Goal: Transaction & Acquisition: Purchase product/service

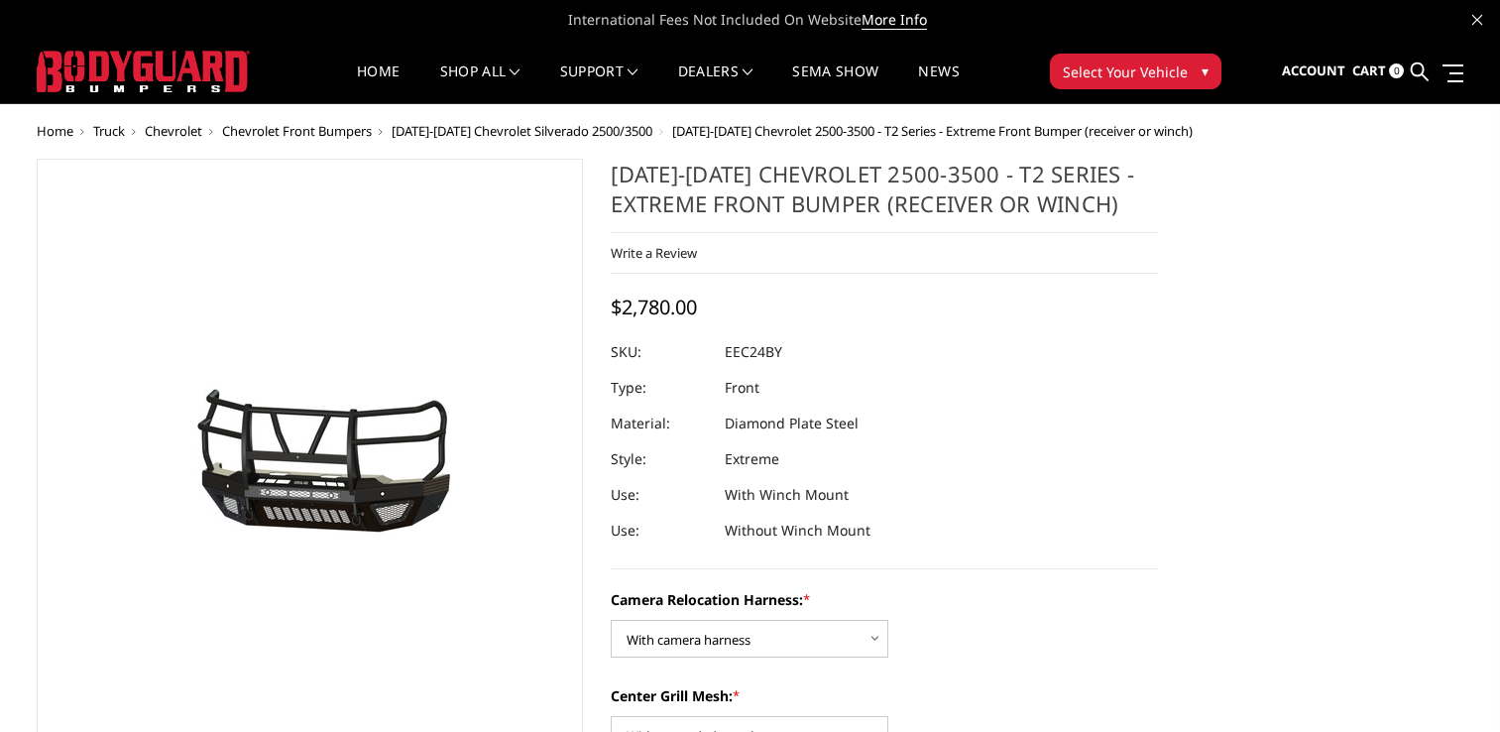
select select "3731"
select select "3729"
select select "3727"
select select "3723"
